Goal: Information Seeking & Learning: Learn about a topic

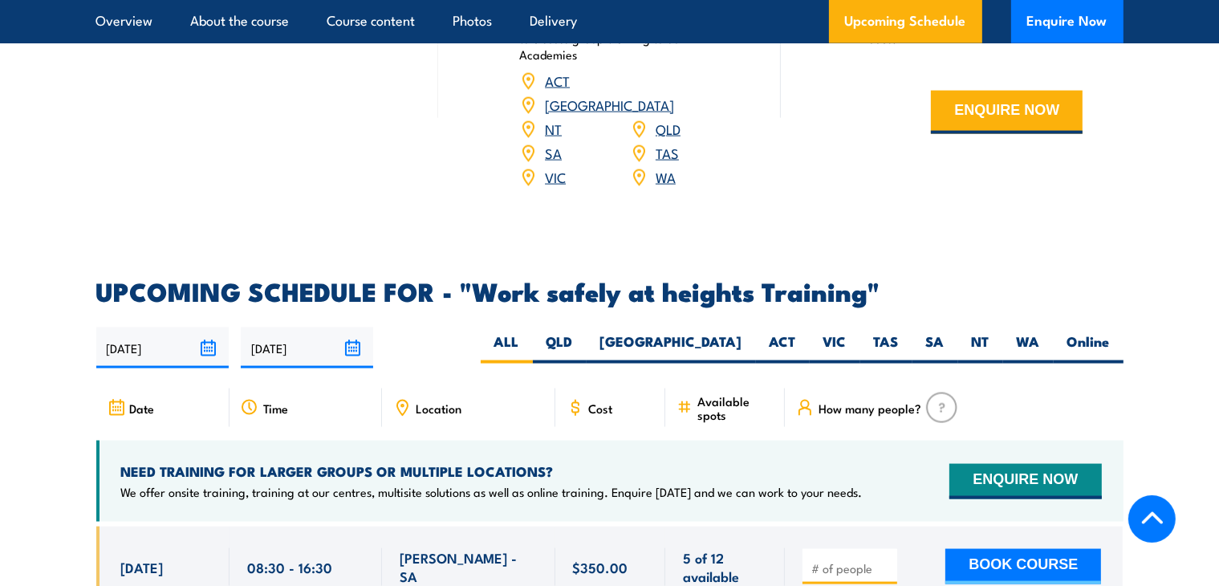
scroll to position [2304, 0]
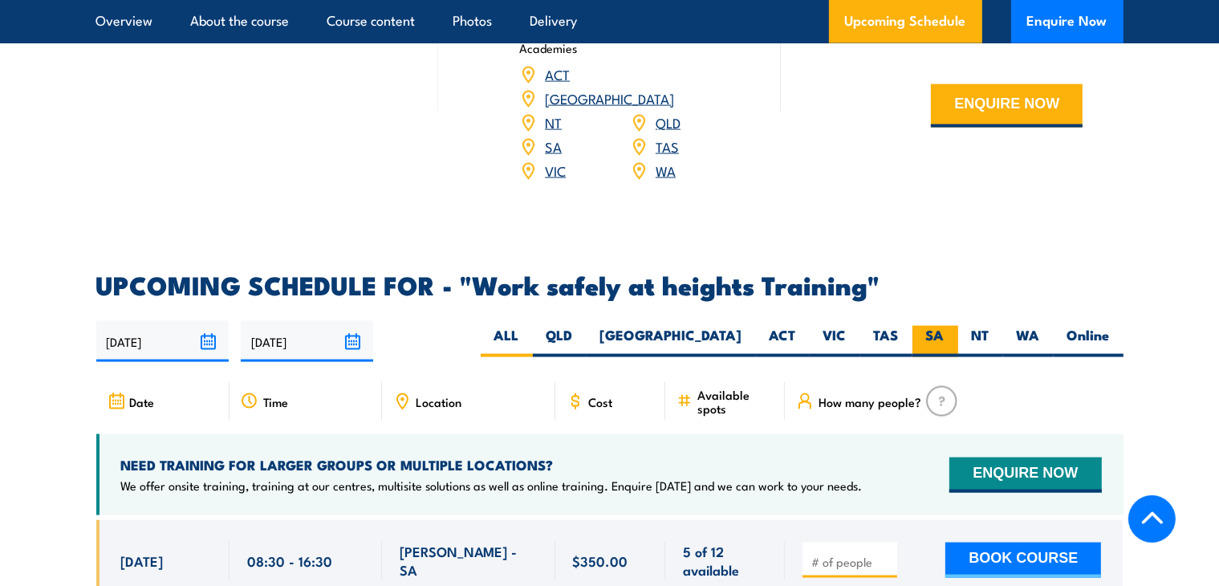
click at [940, 326] on label "SA" at bounding box center [935, 341] width 46 height 31
click at [944, 326] on input "SA" at bounding box center [949, 331] width 10 height 10
radio input "true"
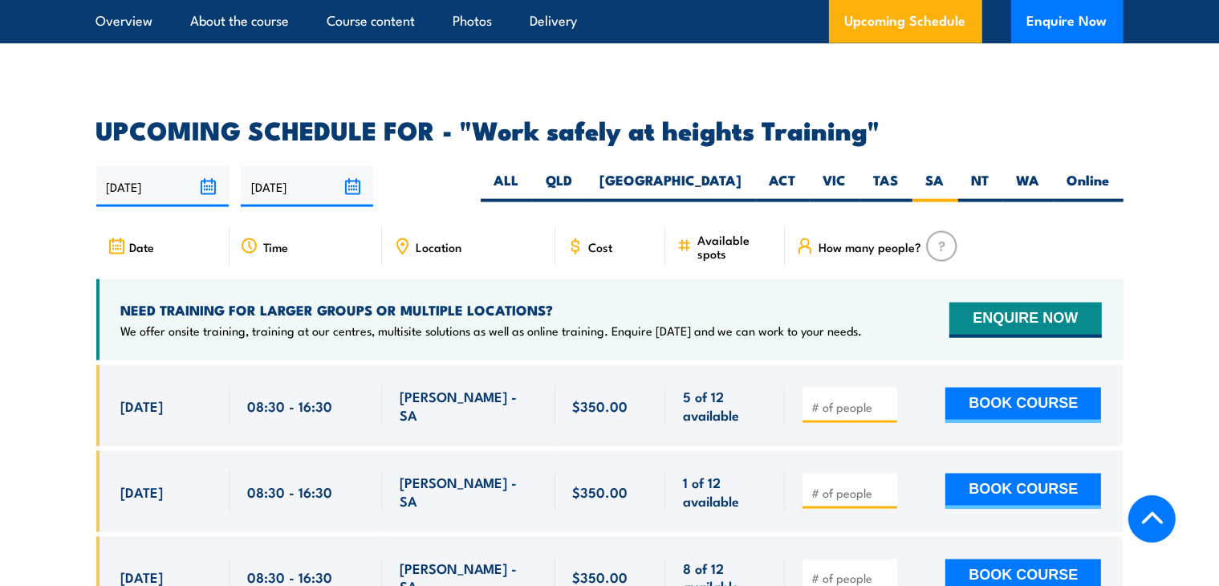
scroll to position [2451, 0]
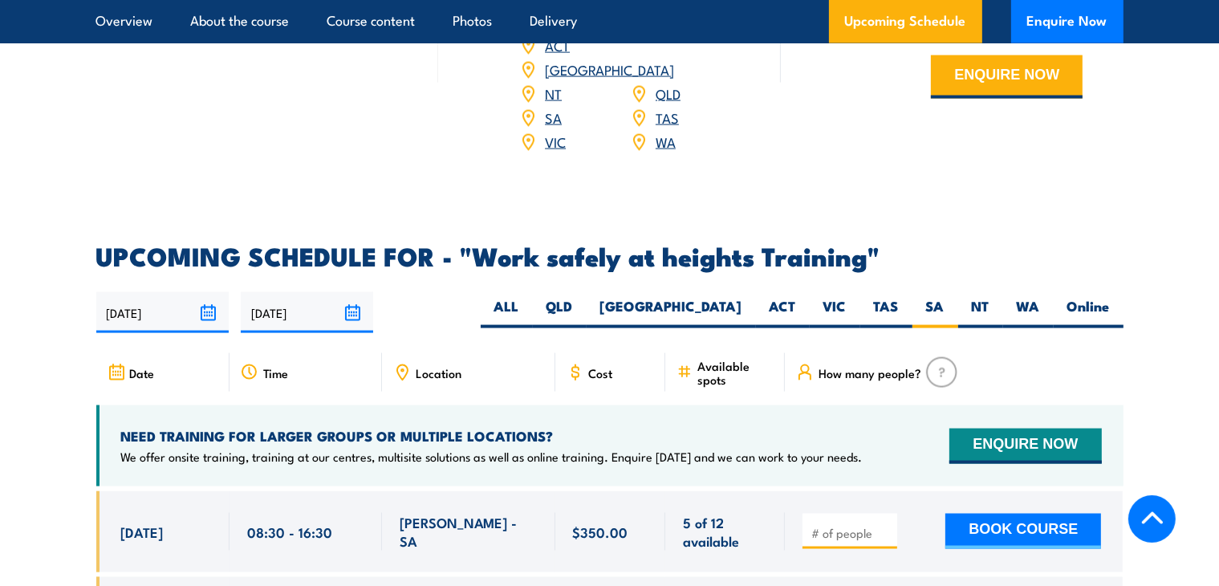
scroll to position [2295, 0]
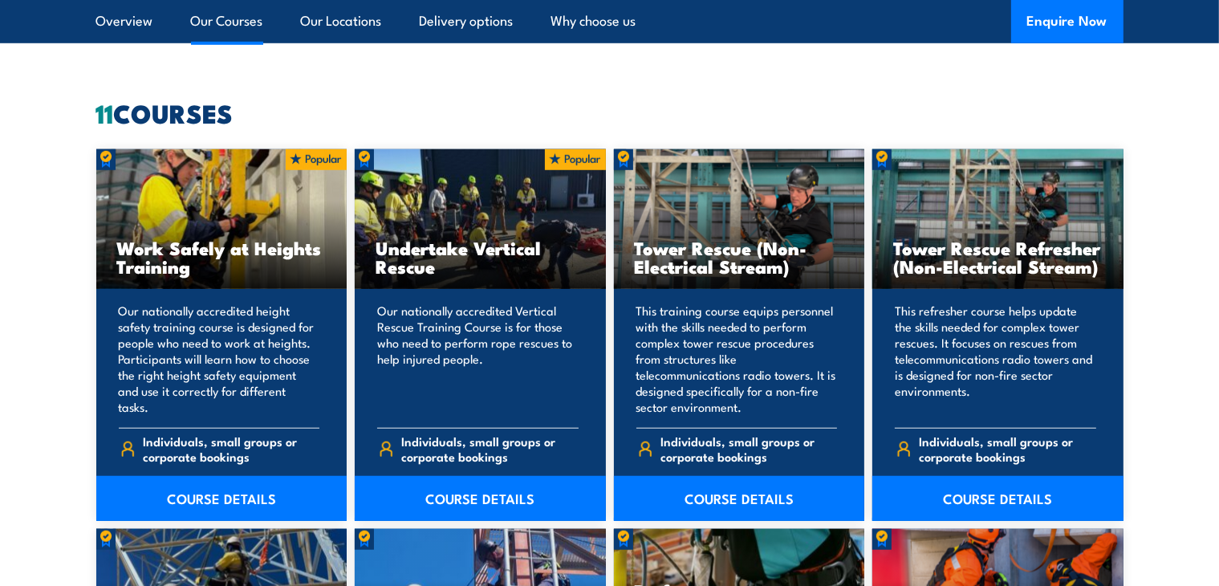
scroll to position [1216, 0]
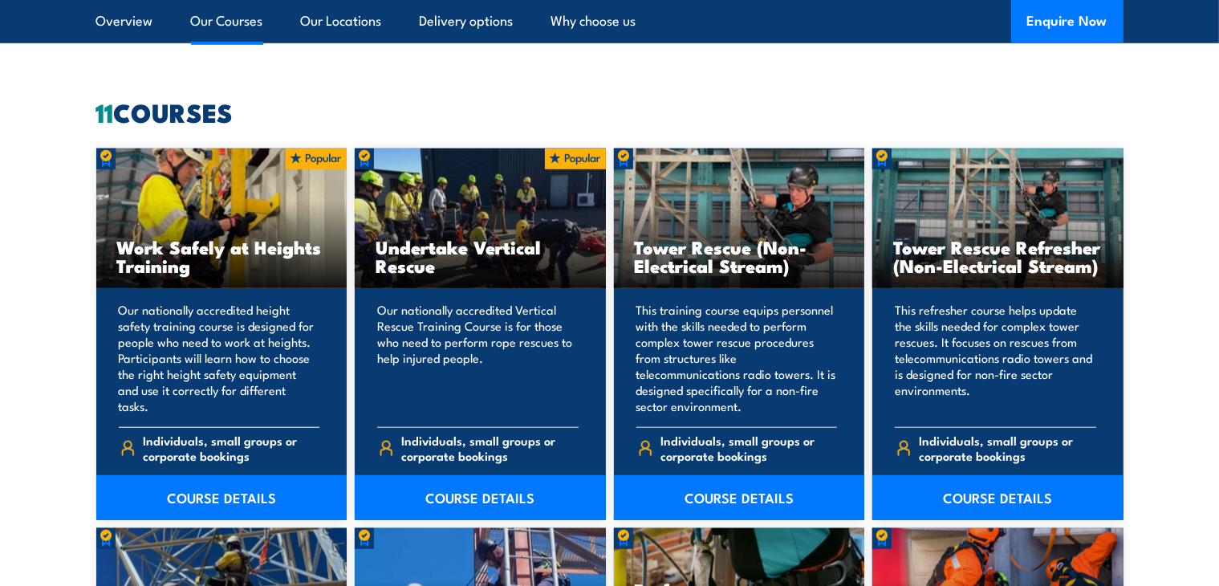
click at [205, 216] on div "Work Safely at Heights Training" at bounding box center [221, 218] width 251 height 140
click at [217, 495] on link "COURSE DETAILS" at bounding box center [221, 497] width 251 height 45
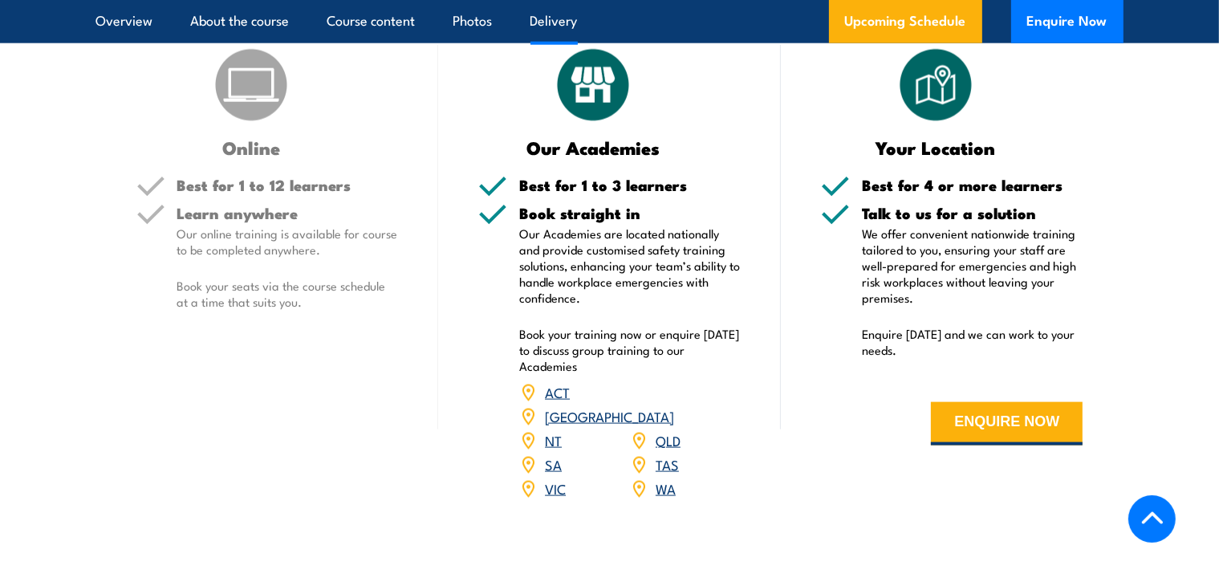
scroll to position [2027, 0]
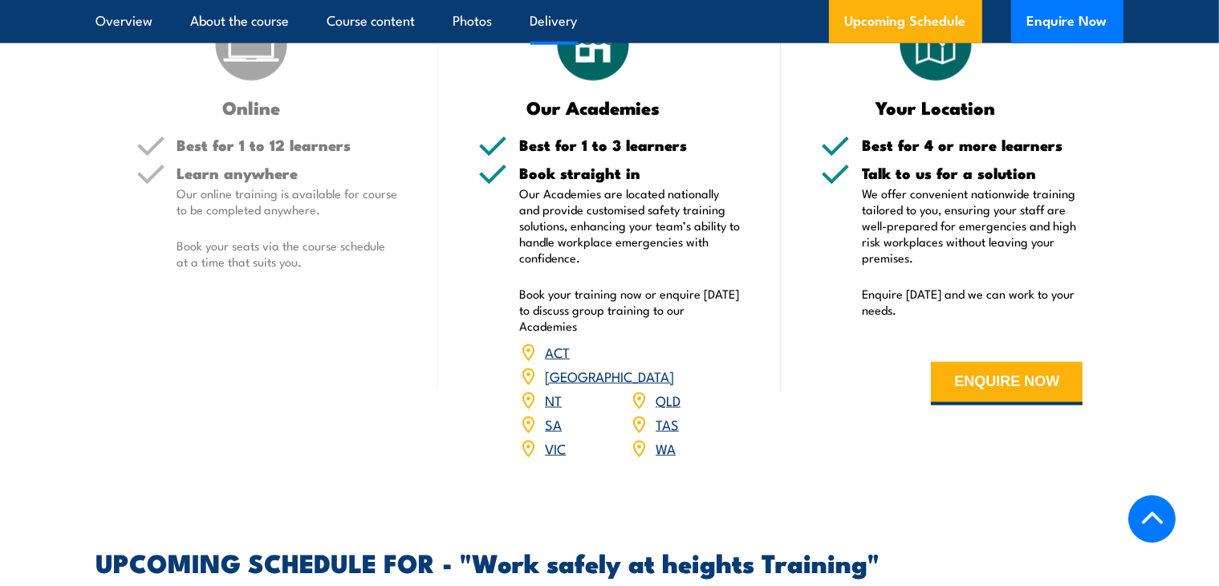
click at [557, 414] on link "SA" at bounding box center [553, 423] width 17 height 19
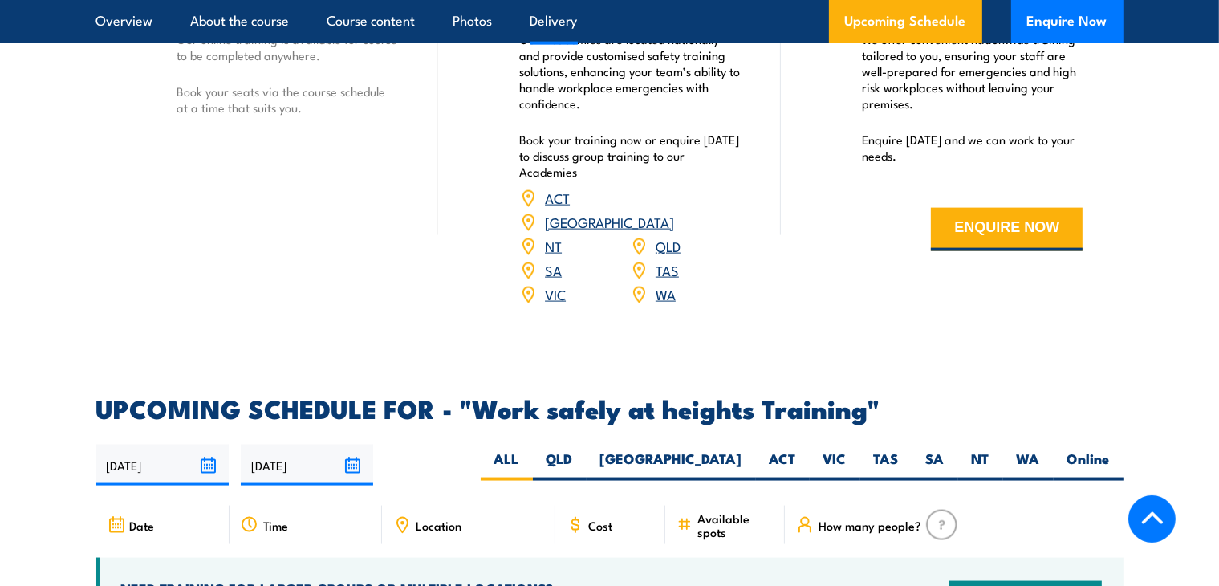
scroll to position [2263, 0]
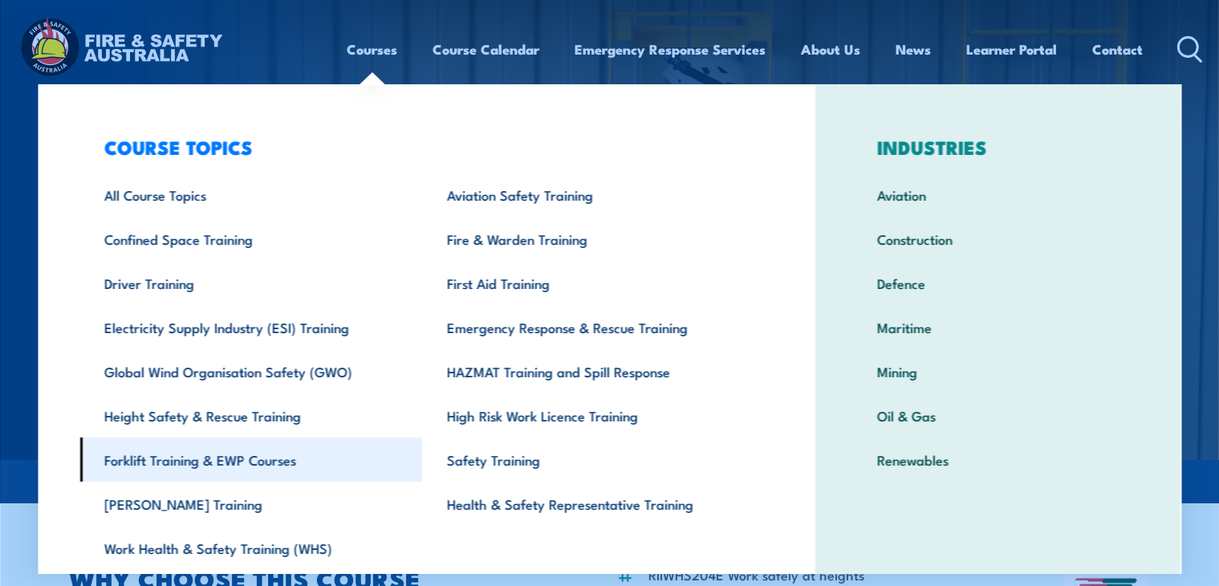
click at [246, 461] on link "Forklift Training & EWP Courses" at bounding box center [251, 459] width 343 height 44
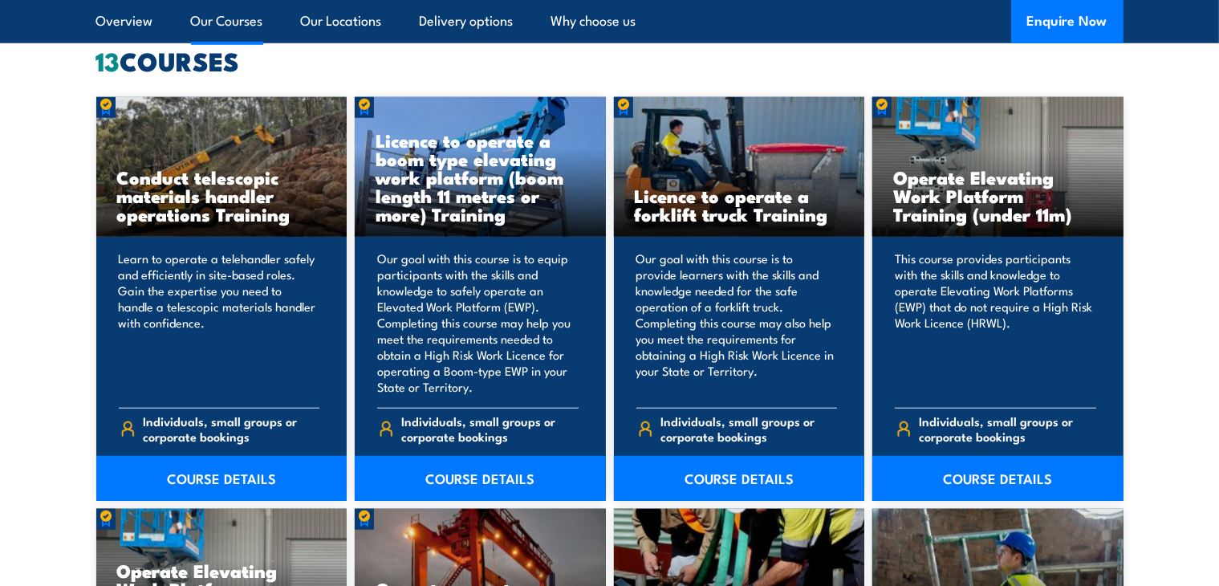
scroll to position [1268, 0]
click at [992, 471] on link "COURSE DETAILS" at bounding box center [997, 478] width 251 height 45
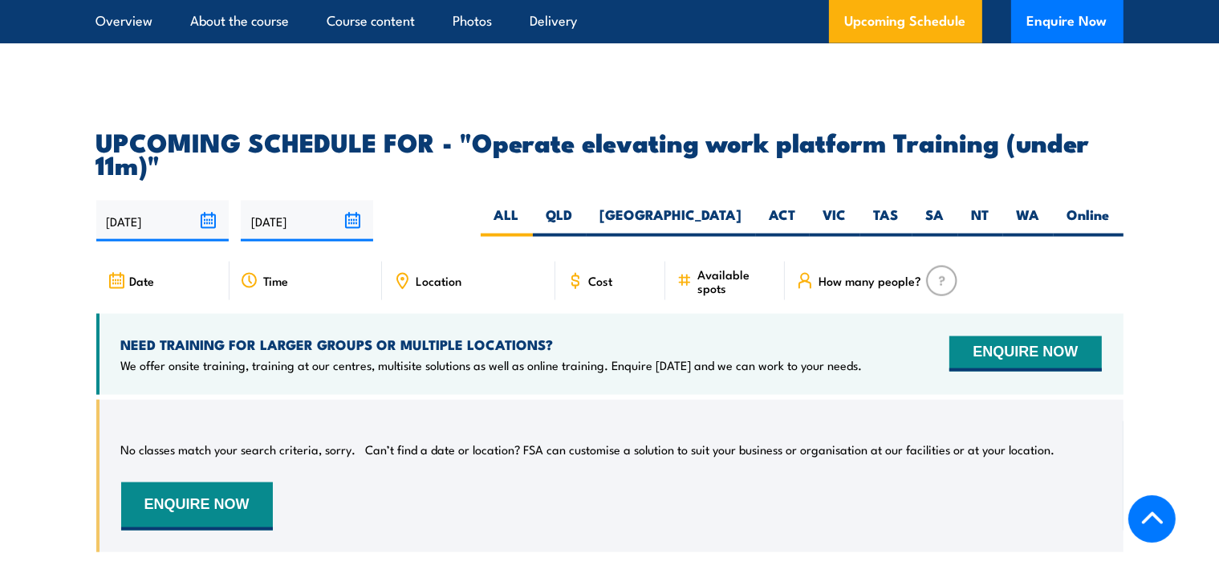
scroll to position [2385, 0]
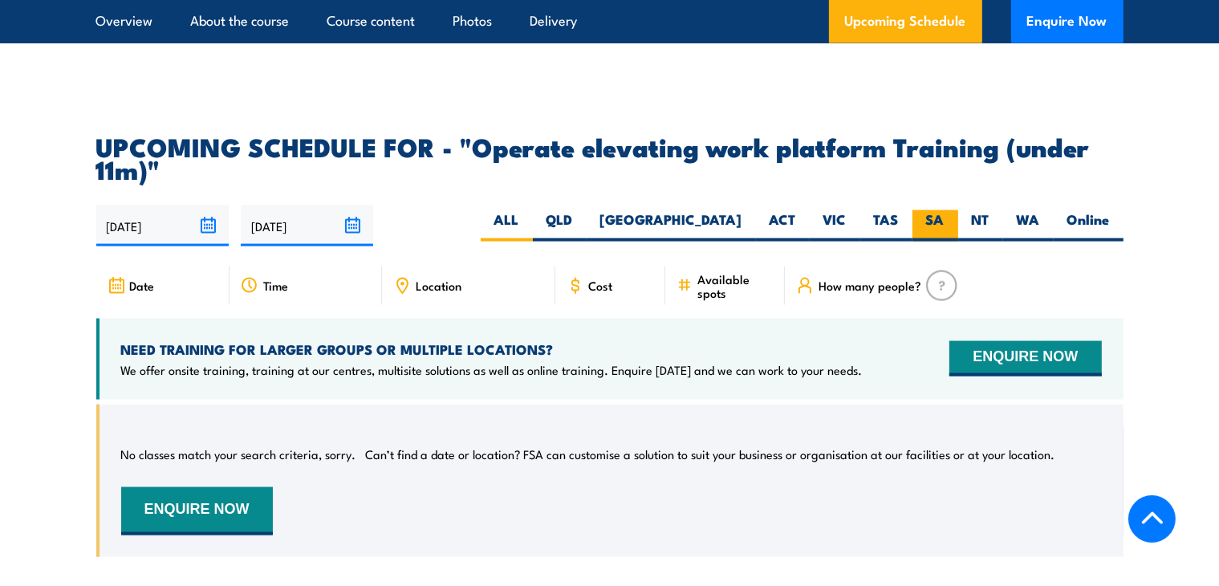
click at [932, 210] on label "SA" at bounding box center [935, 225] width 46 height 31
click at [944, 210] on input "SA" at bounding box center [949, 215] width 10 height 10
radio input "true"
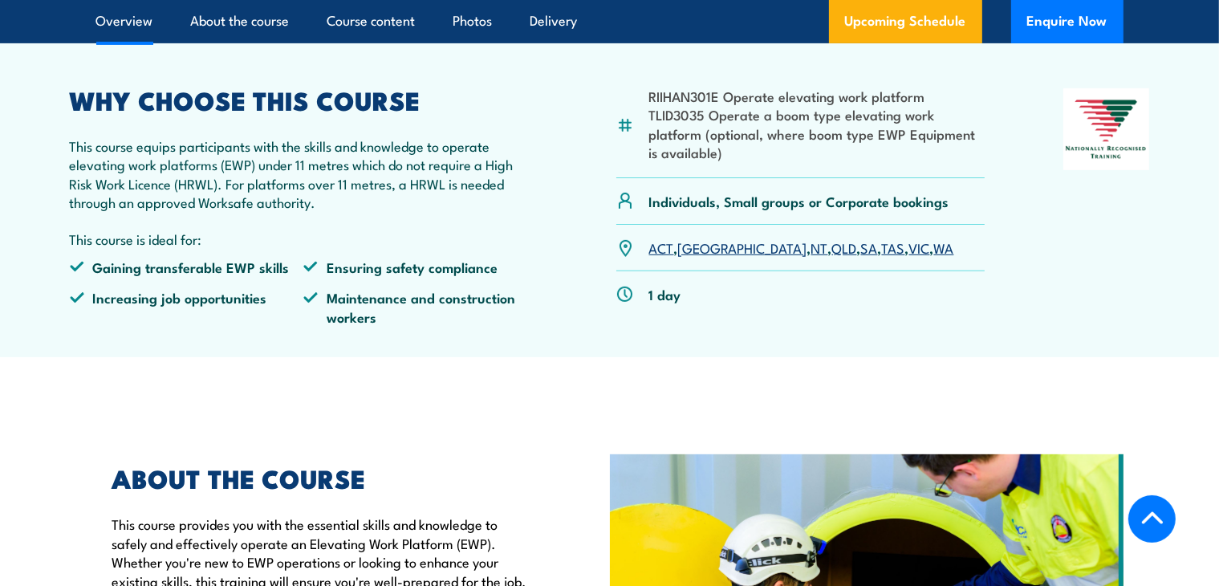
scroll to position [533, 0]
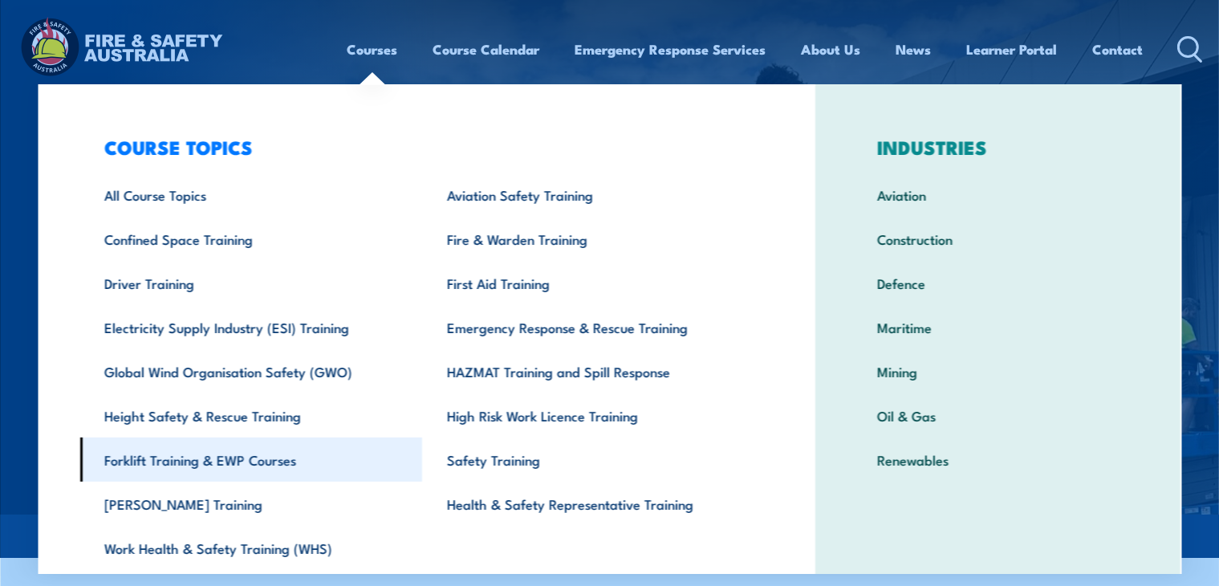
click at [266, 466] on link "Forklift Training & EWP Courses" at bounding box center [251, 459] width 343 height 44
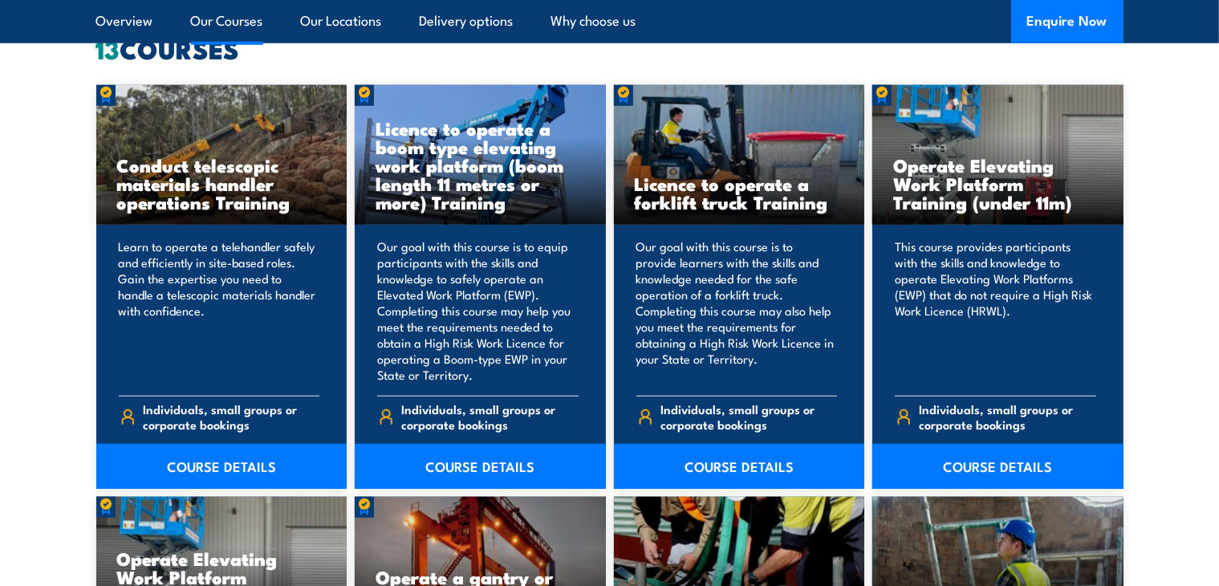
scroll to position [1289, 0]
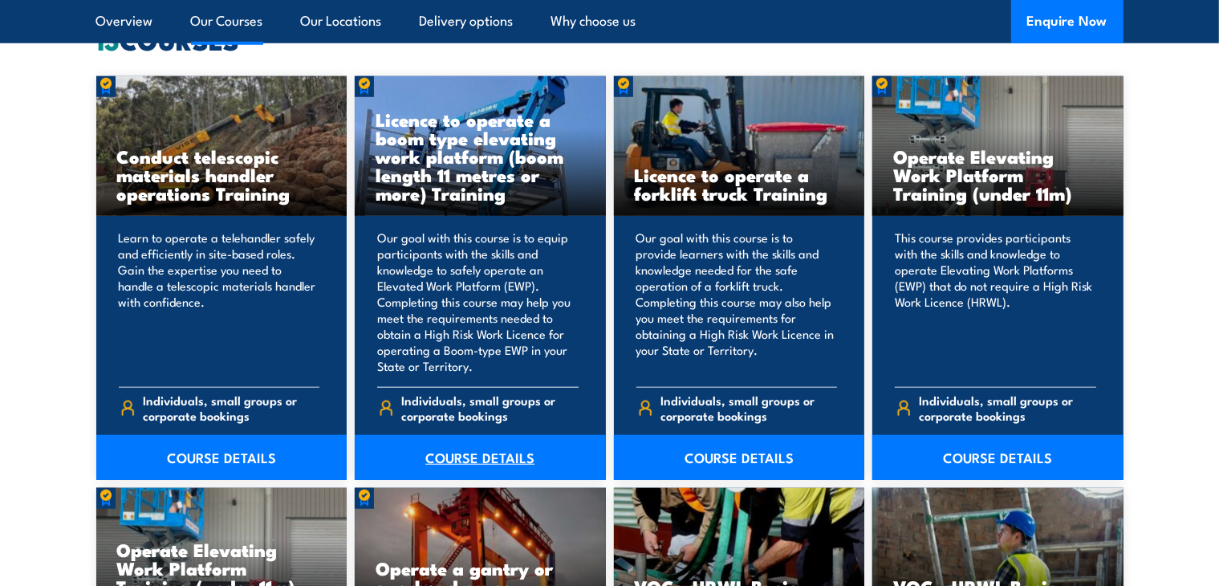
click at [472, 454] on link "COURSE DETAILS" at bounding box center [480, 457] width 251 height 45
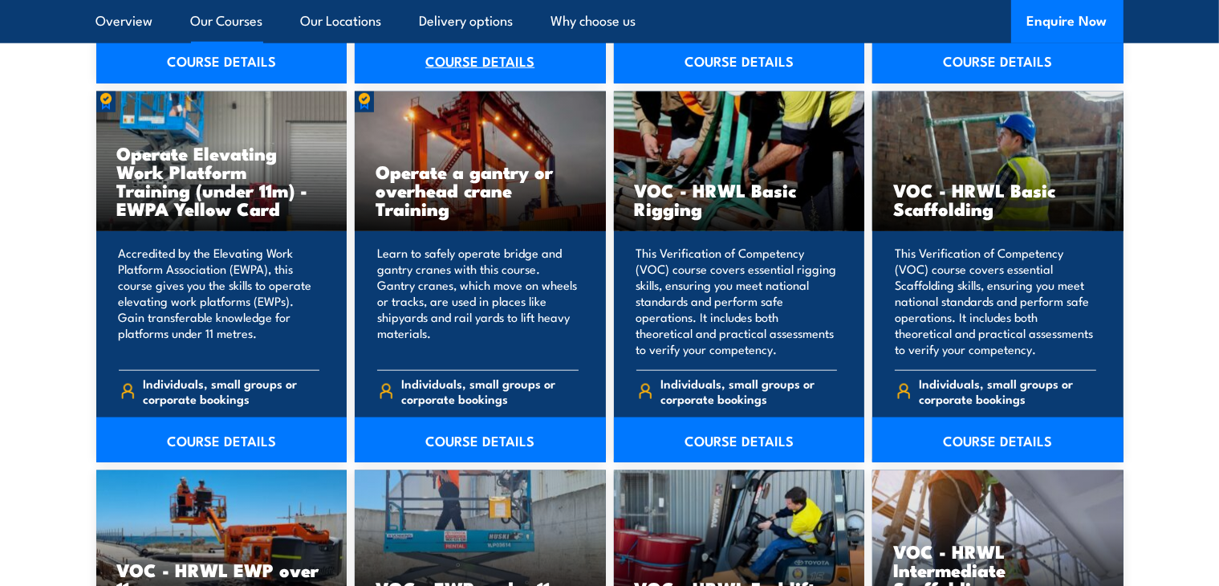
scroll to position [1687, 0]
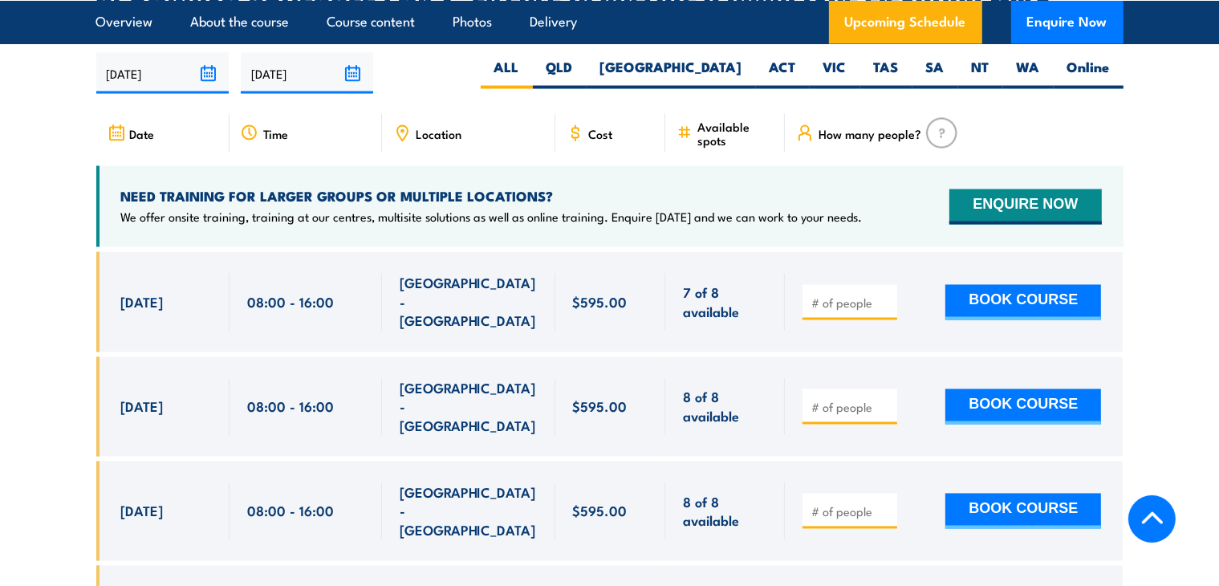
scroll to position [2871, 0]
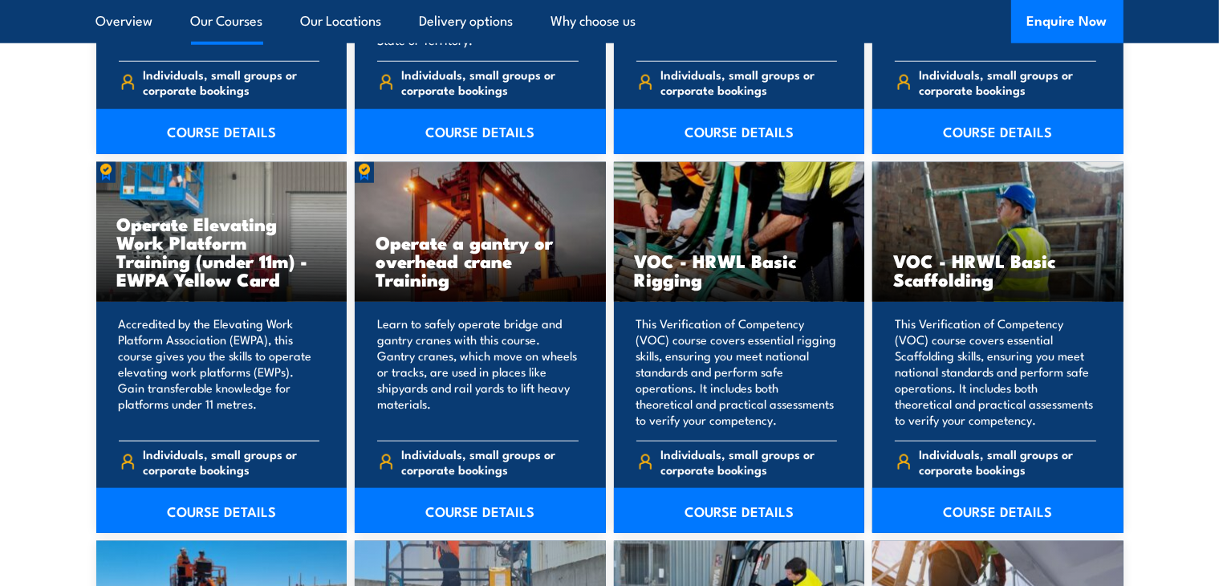
scroll to position [1615, 0]
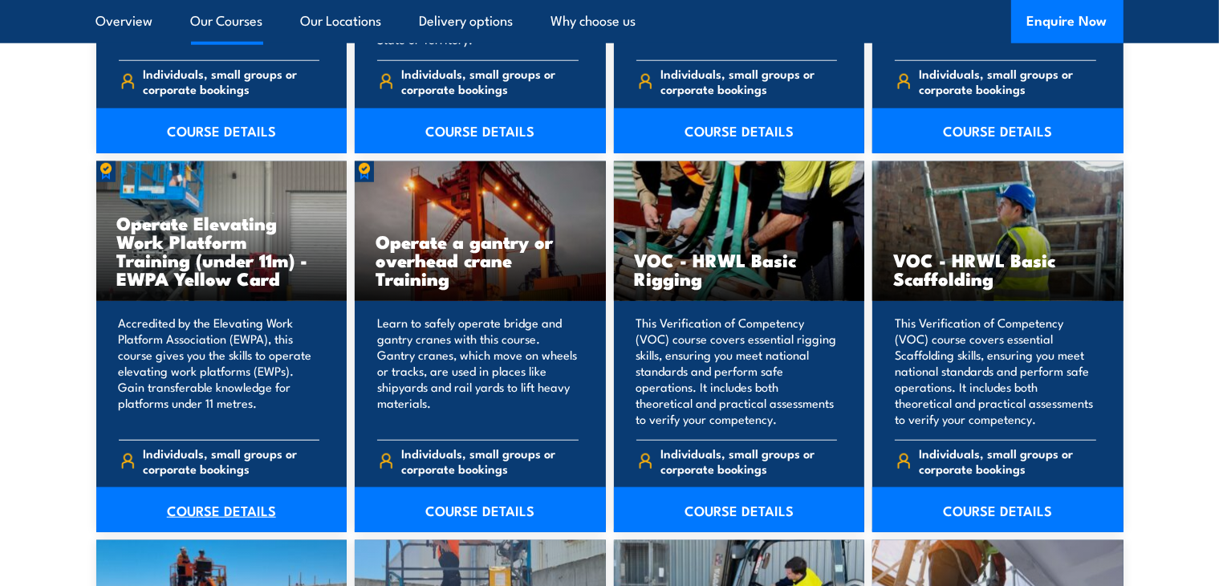
click at [207, 501] on link "COURSE DETAILS" at bounding box center [221, 509] width 251 height 45
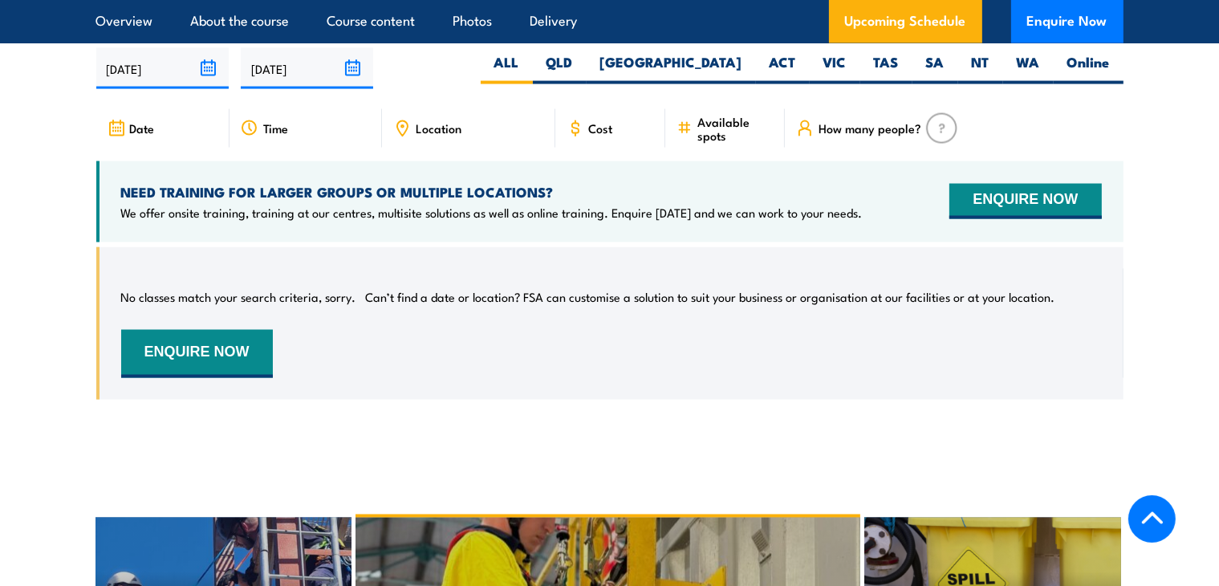
scroll to position [2577, 0]
